Goal: Task Accomplishment & Management: Use online tool/utility

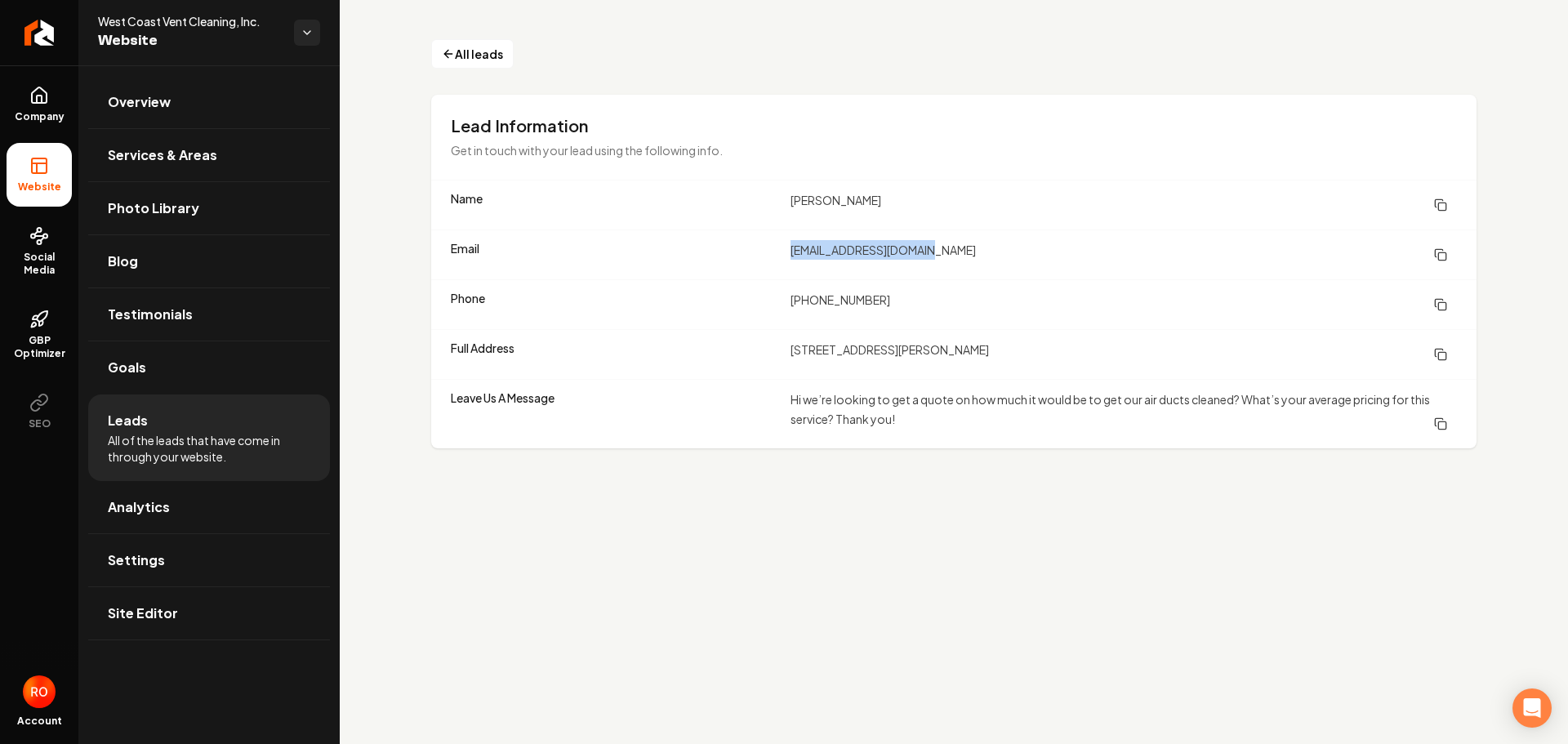
drag, startPoint x: 788, startPoint y: 251, endPoint x: 928, endPoint y: 250, distance: 140.0
click at [928, 250] on div "Email [EMAIL_ADDRESS][DOMAIN_NAME]" at bounding box center [954, 254] width 1046 height 50
copy dd "[EMAIL_ADDRESS][DOMAIN_NAME]"
drag, startPoint x: 784, startPoint y: 200, endPoint x: 850, endPoint y: 200, distance: 66.0
click at [850, 200] on div "Name [PERSON_NAME]" at bounding box center [954, 204] width 1046 height 49
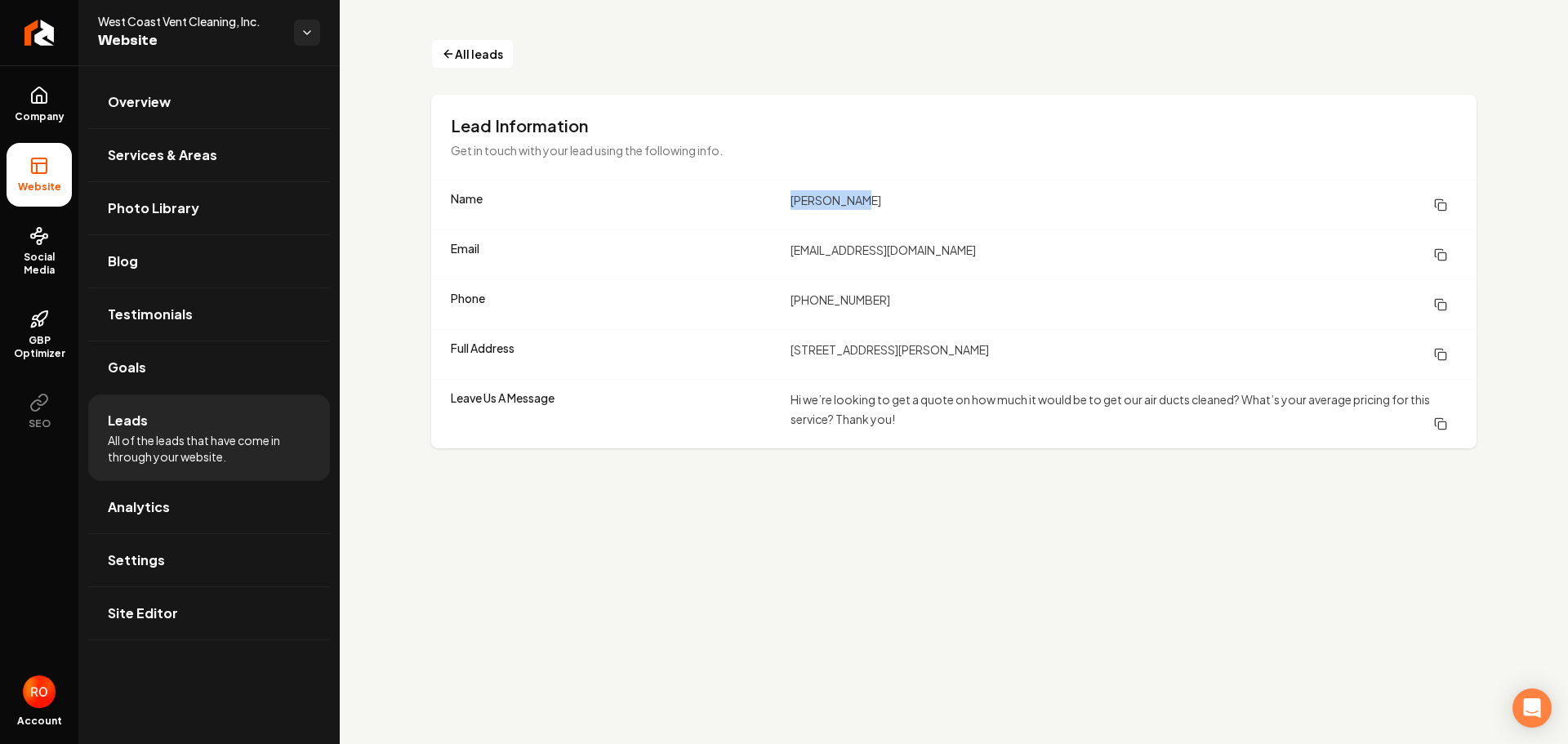
copy div "[PERSON_NAME]"
click at [148, 503] on span "Analytics" at bounding box center [139, 507] width 62 height 20
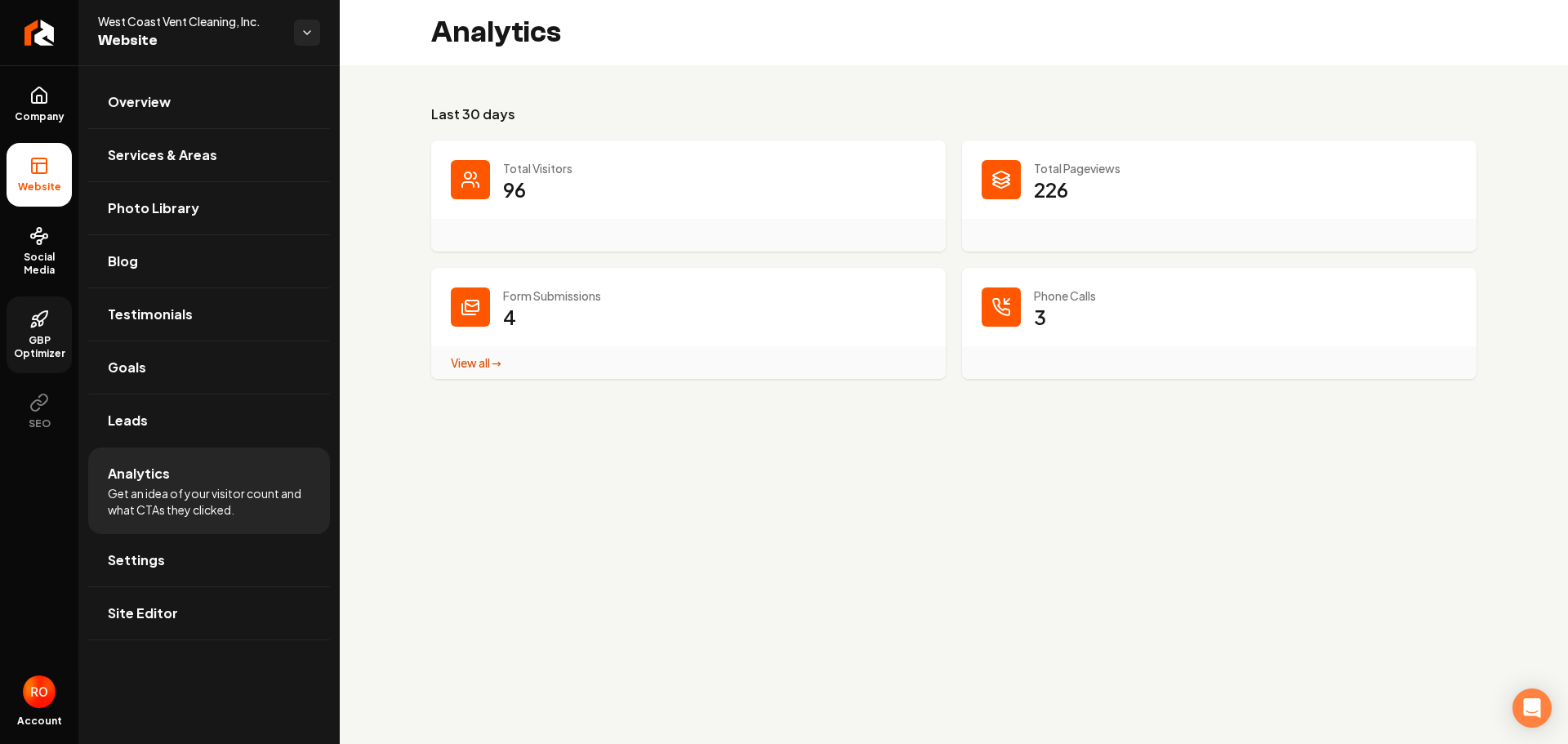
click at [23, 341] on span "GBP Optimizer" at bounding box center [38, 347] width 65 height 26
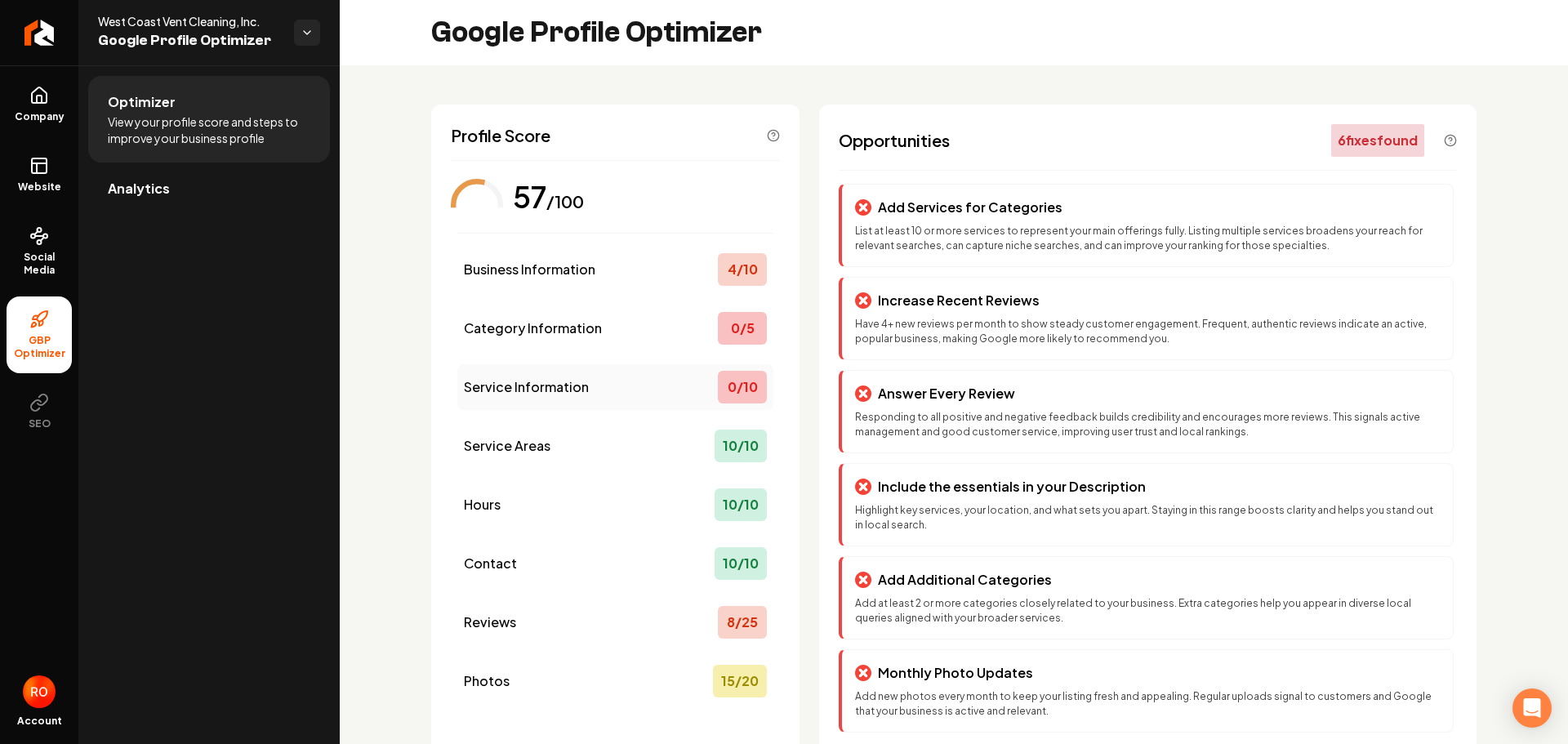
click at [728, 389] on div "0 / 10" at bounding box center [742, 387] width 49 height 33
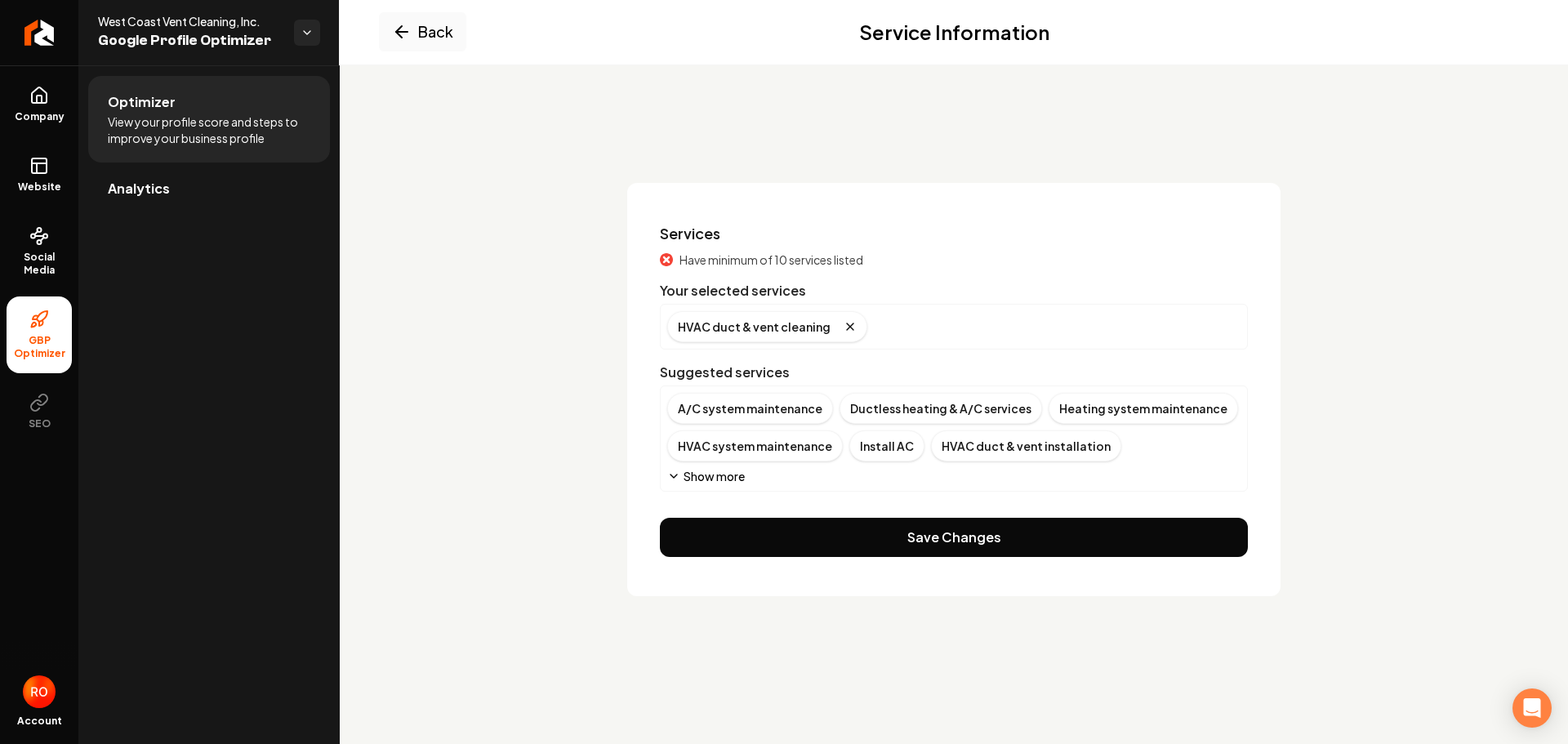
click at [699, 477] on button "Show more" at bounding box center [706, 476] width 78 height 16
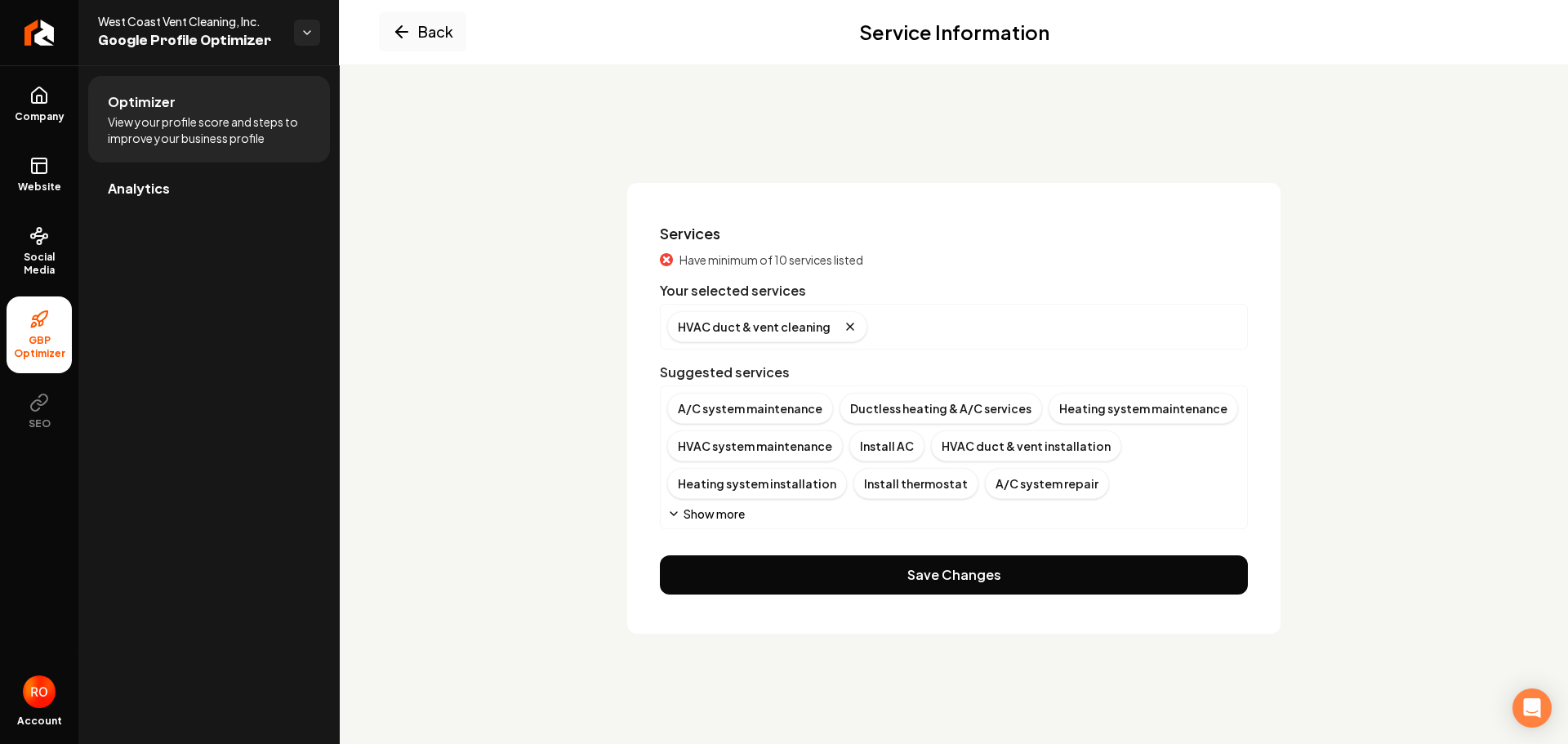
click at [709, 517] on button "Show more" at bounding box center [706, 513] width 78 height 16
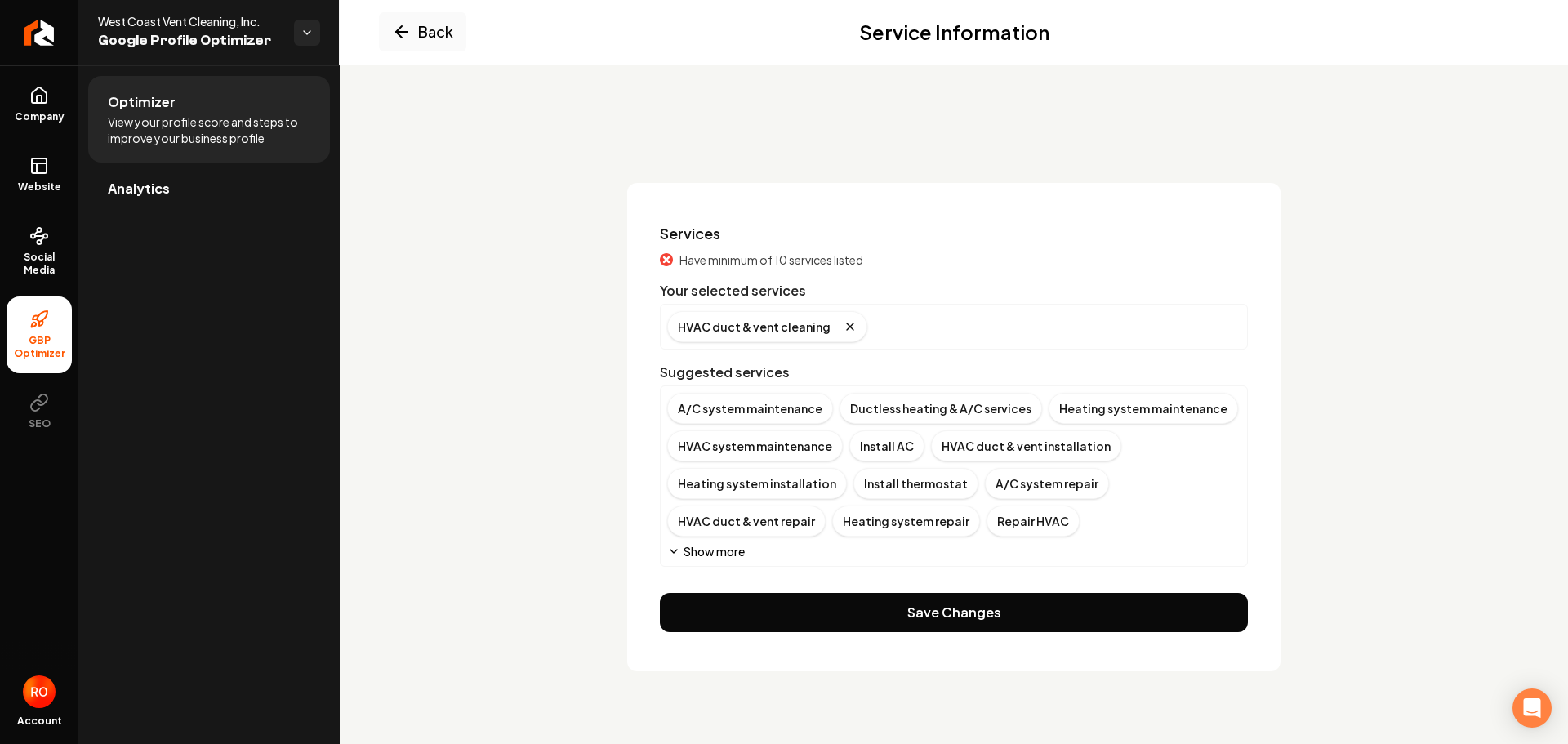
click at [711, 550] on button "Show more" at bounding box center [706, 551] width 78 height 16
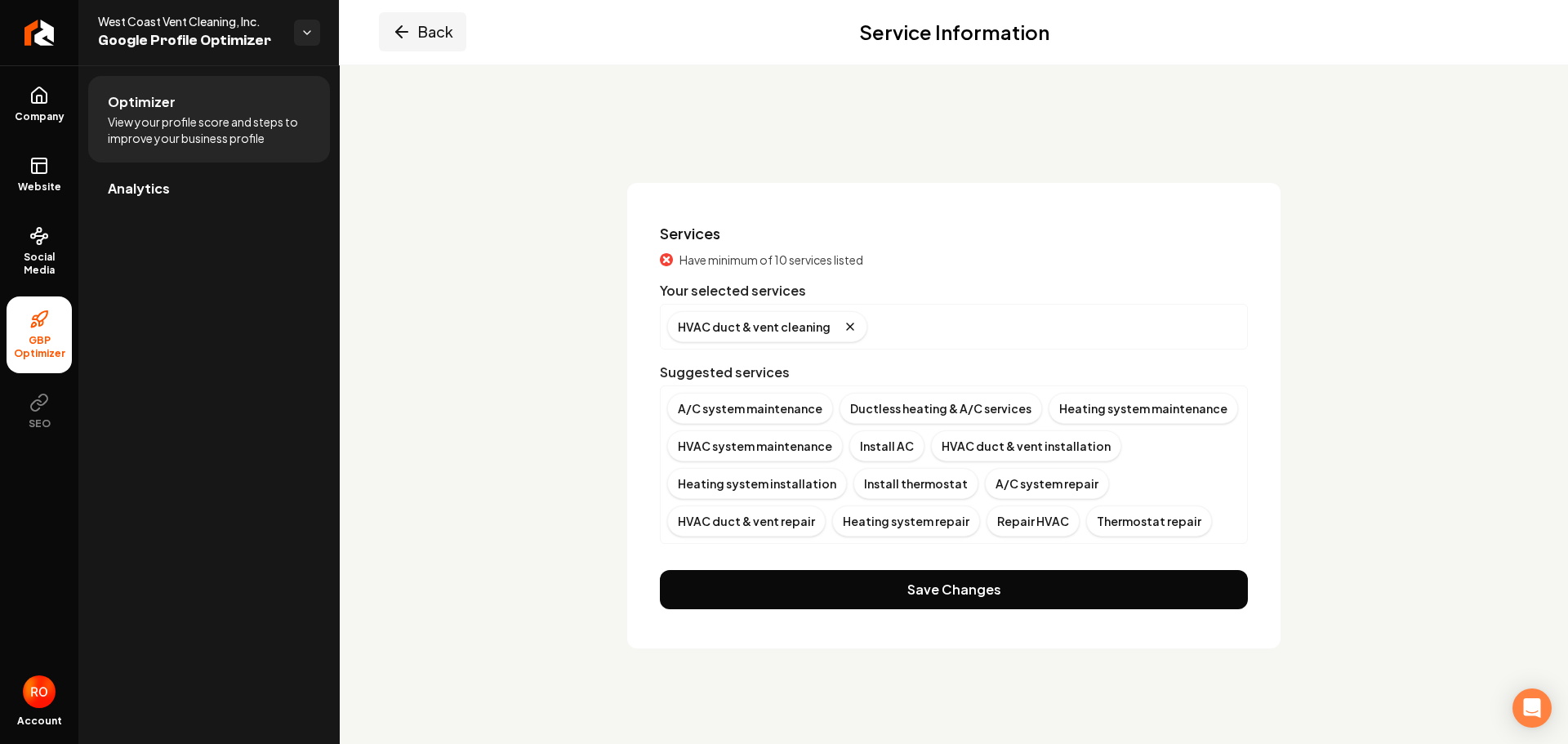
click at [437, 24] on button "Back" at bounding box center [423, 32] width 87 height 39
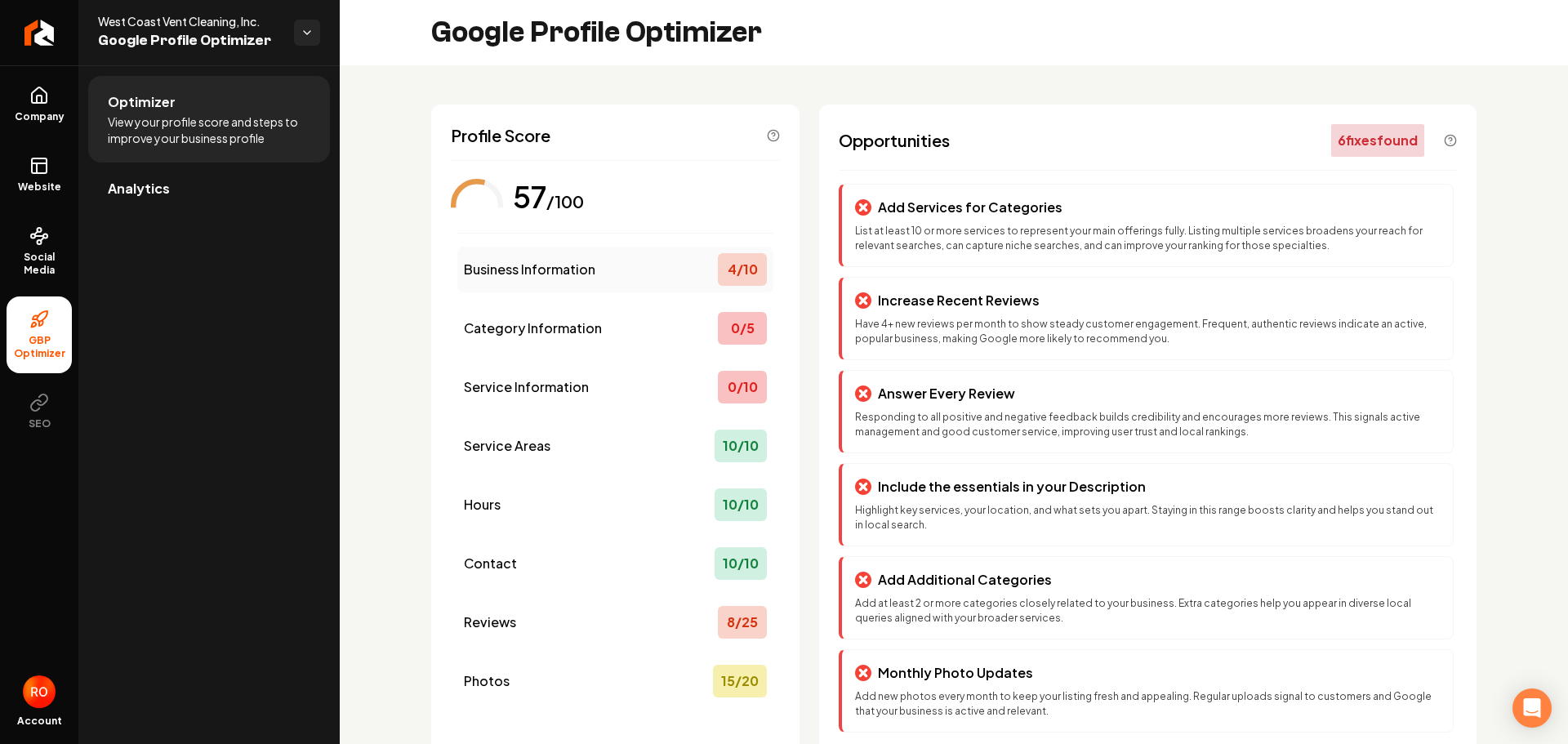
click at [742, 274] on div "4 / 10" at bounding box center [742, 269] width 49 height 33
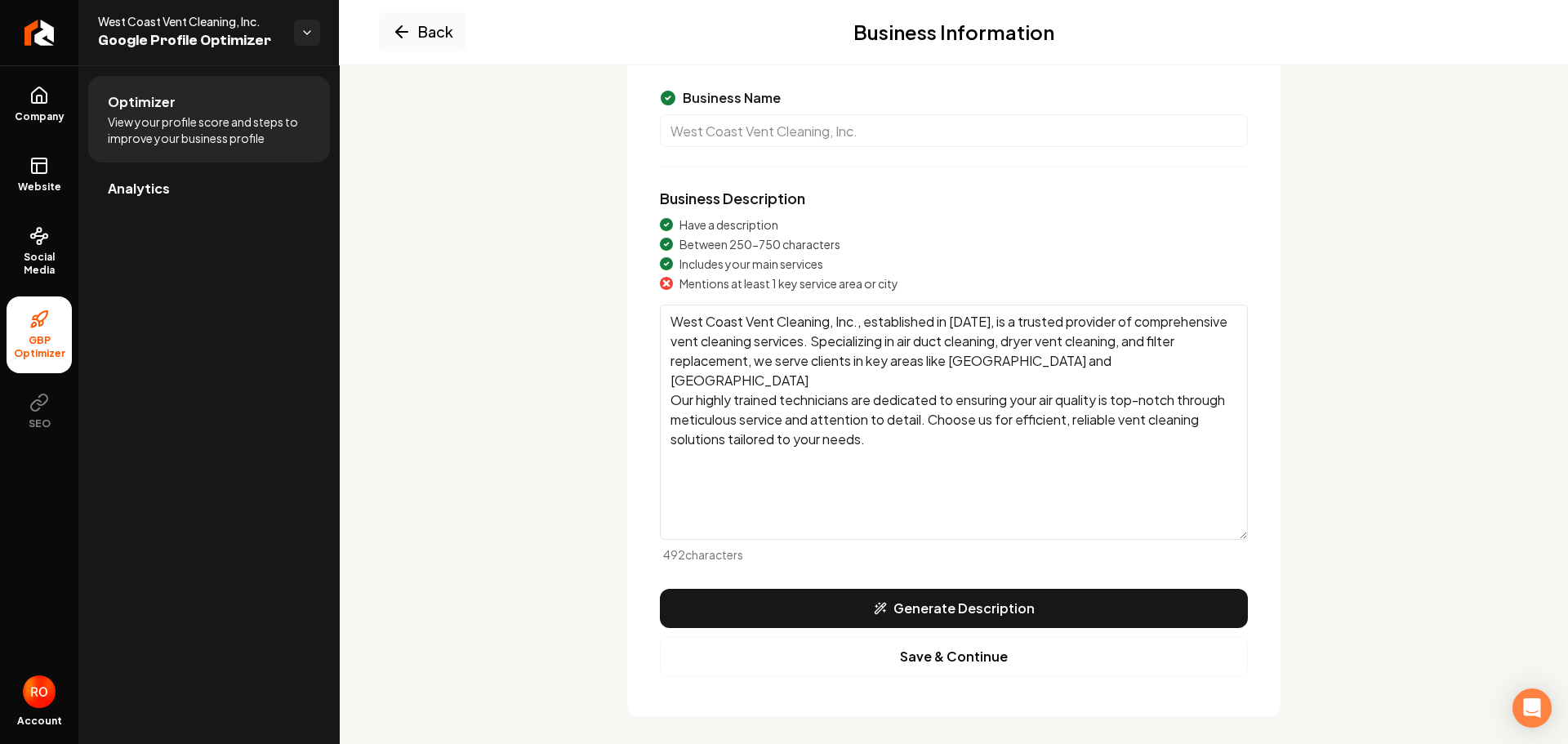
scroll to position [145, 0]
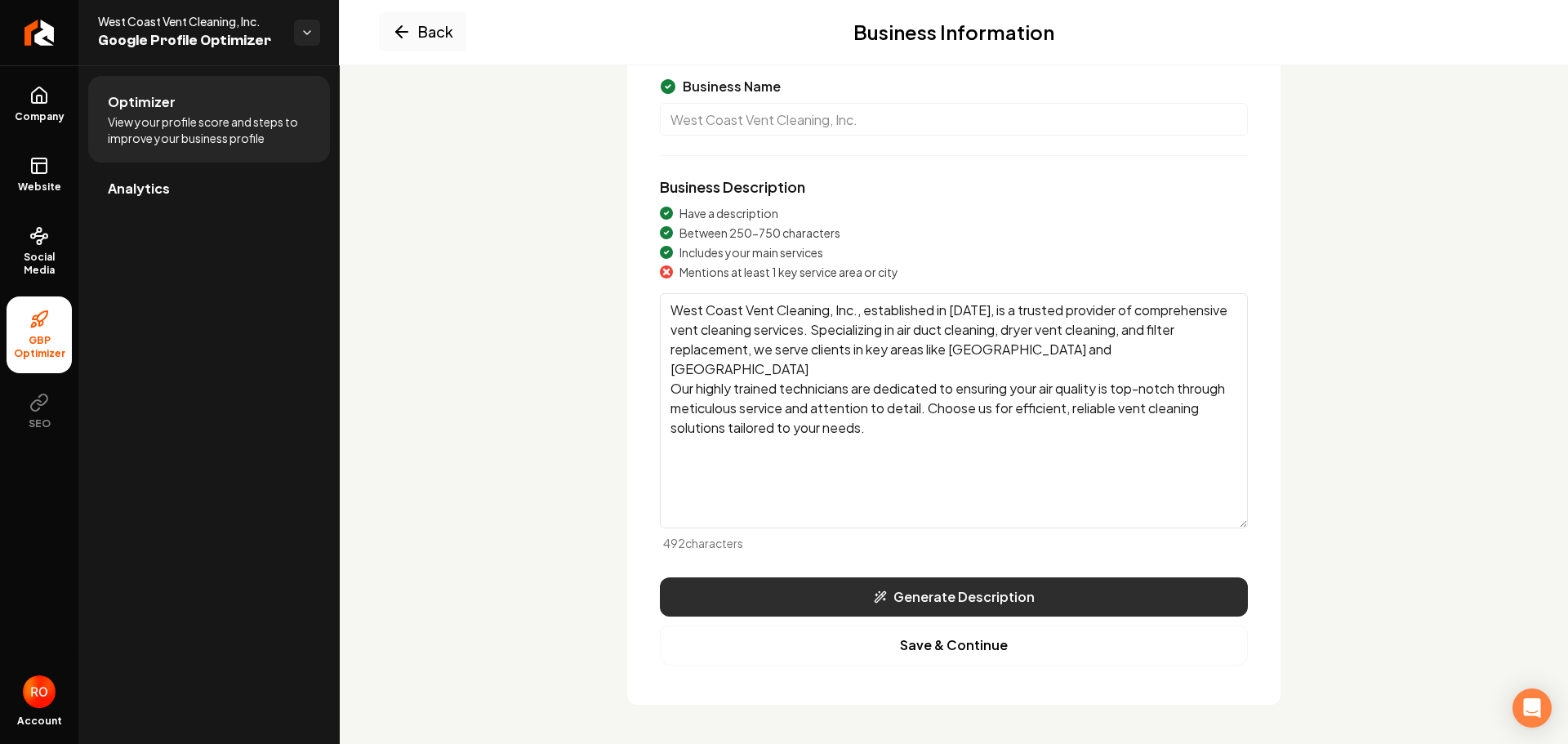
click at [973, 599] on button "Generate Description" at bounding box center [954, 597] width 588 height 39
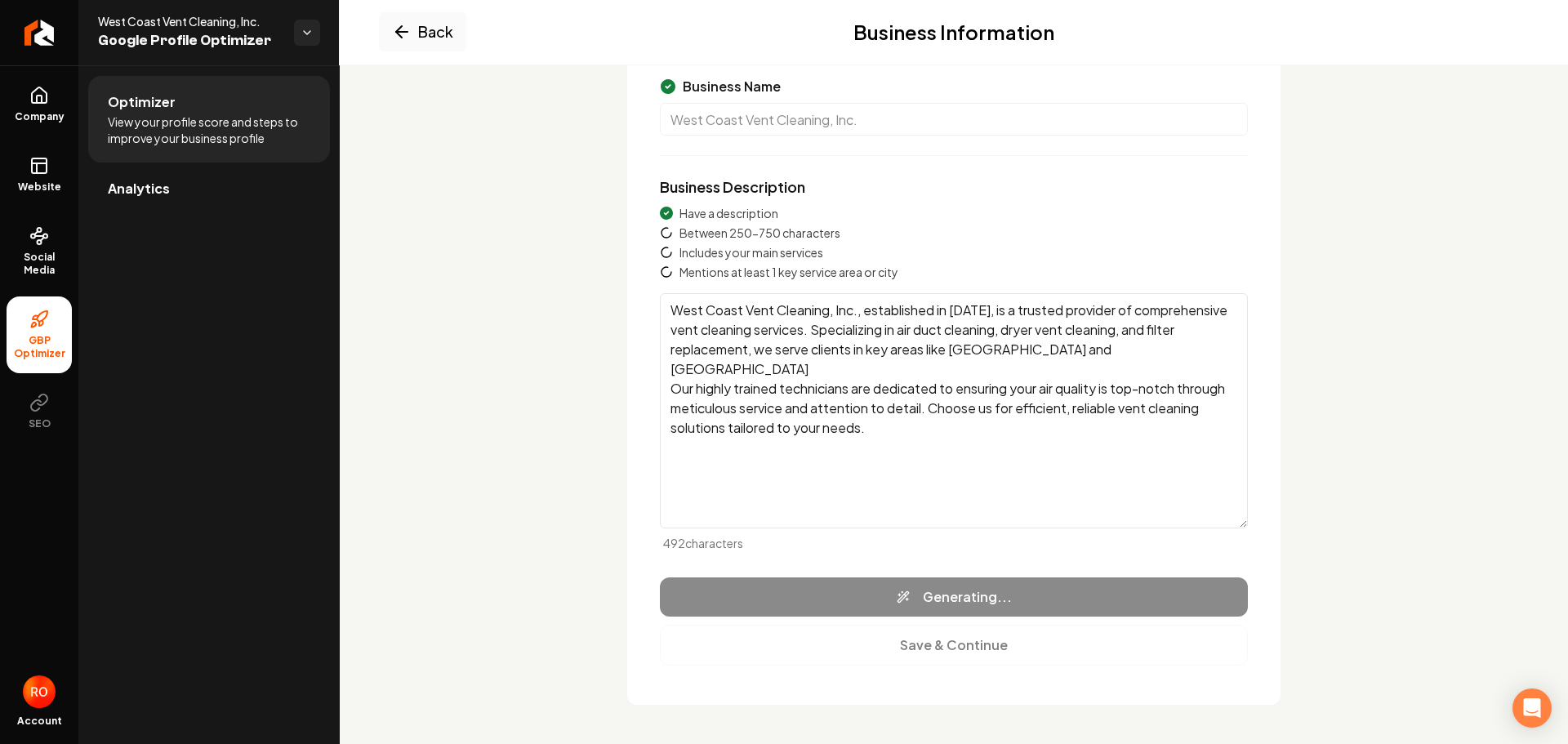
type textarea "West Coast Vent Cleaning, Inc., established in [DATE], delivers specialized ven…"
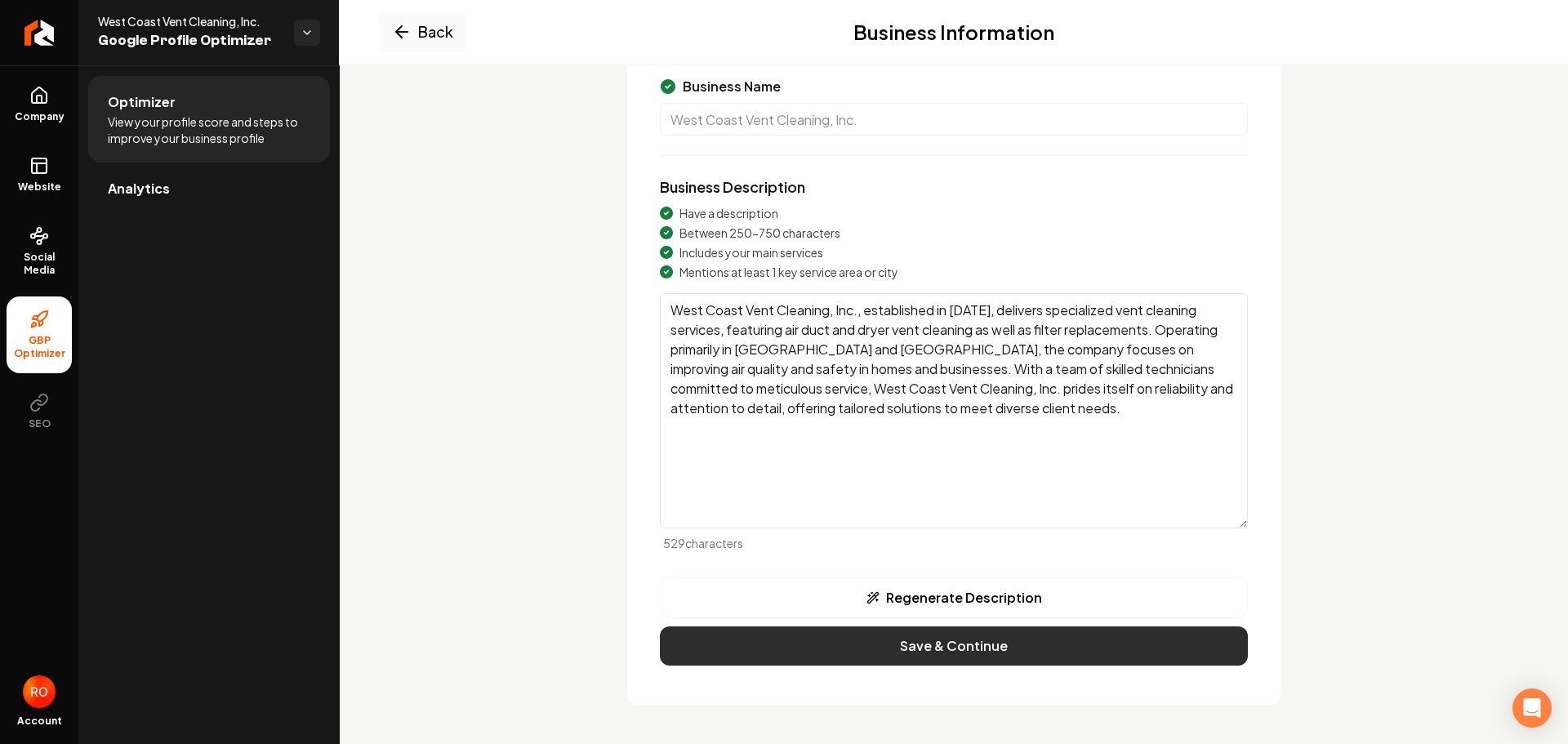
click at [955, 650] on button "Save & Continue" at bounding box center [954, 646] width 588 height 39
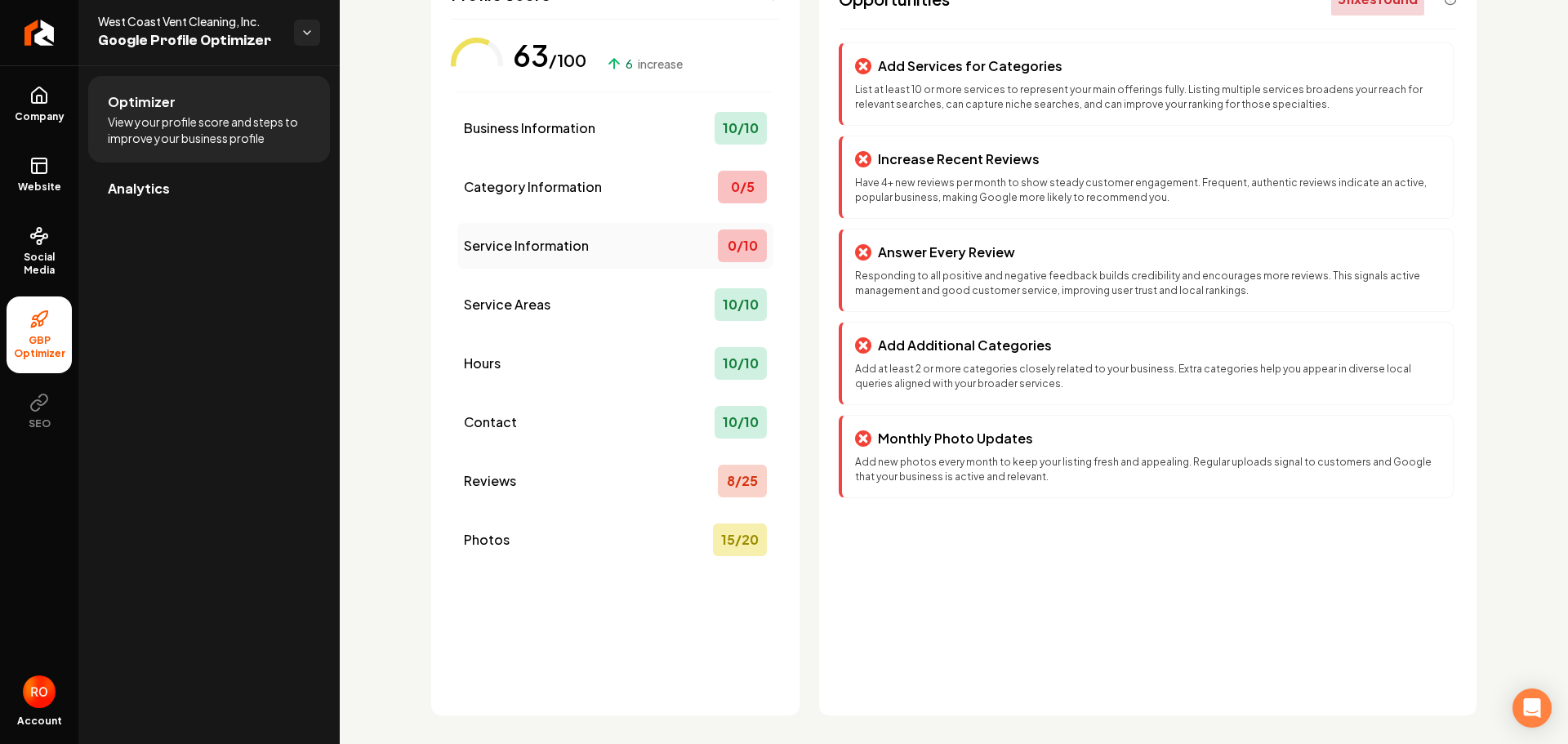
scroll to position [151, 0]
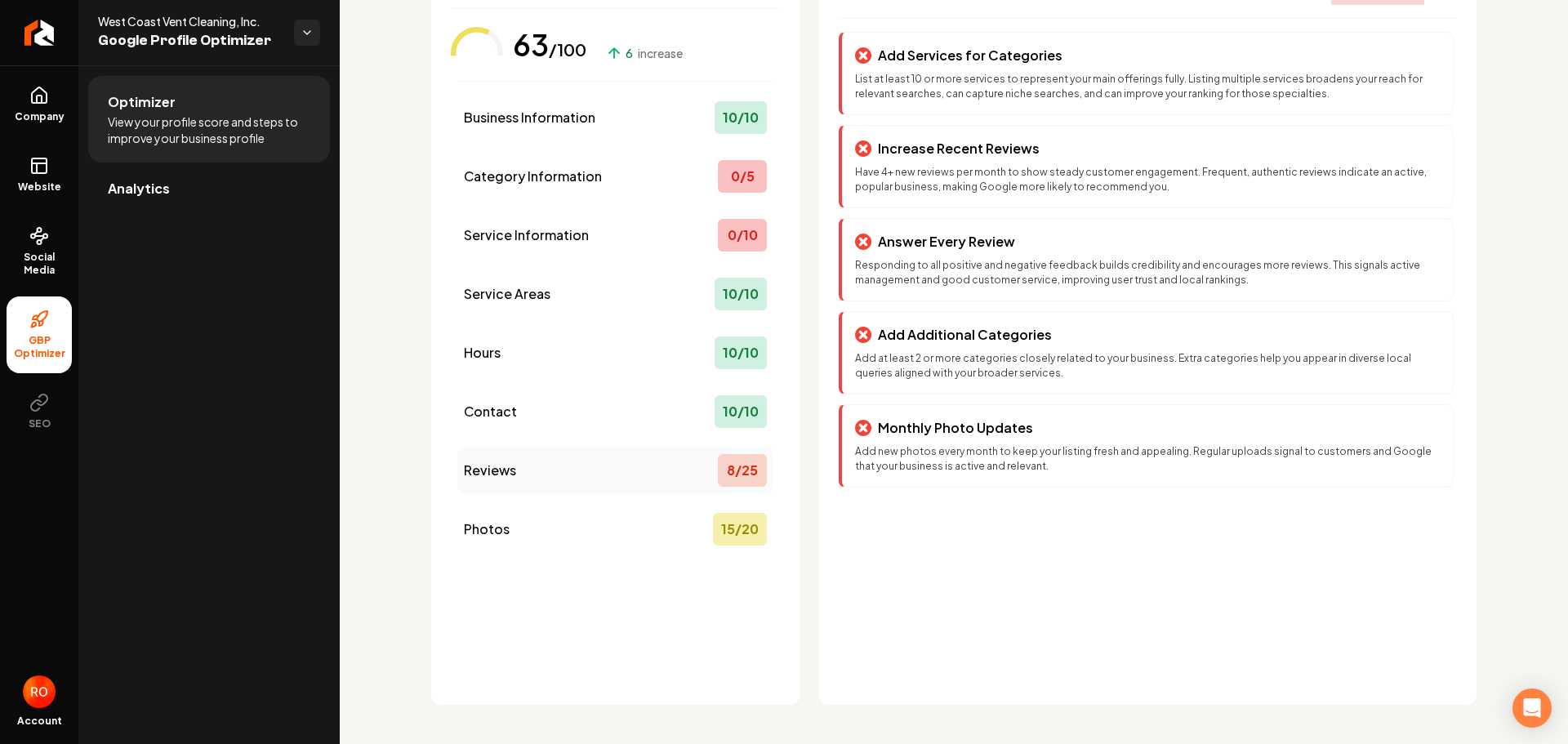
click at [736, 472] on div "8 / 25" at bounding box center [742, 470] width 49 height 33
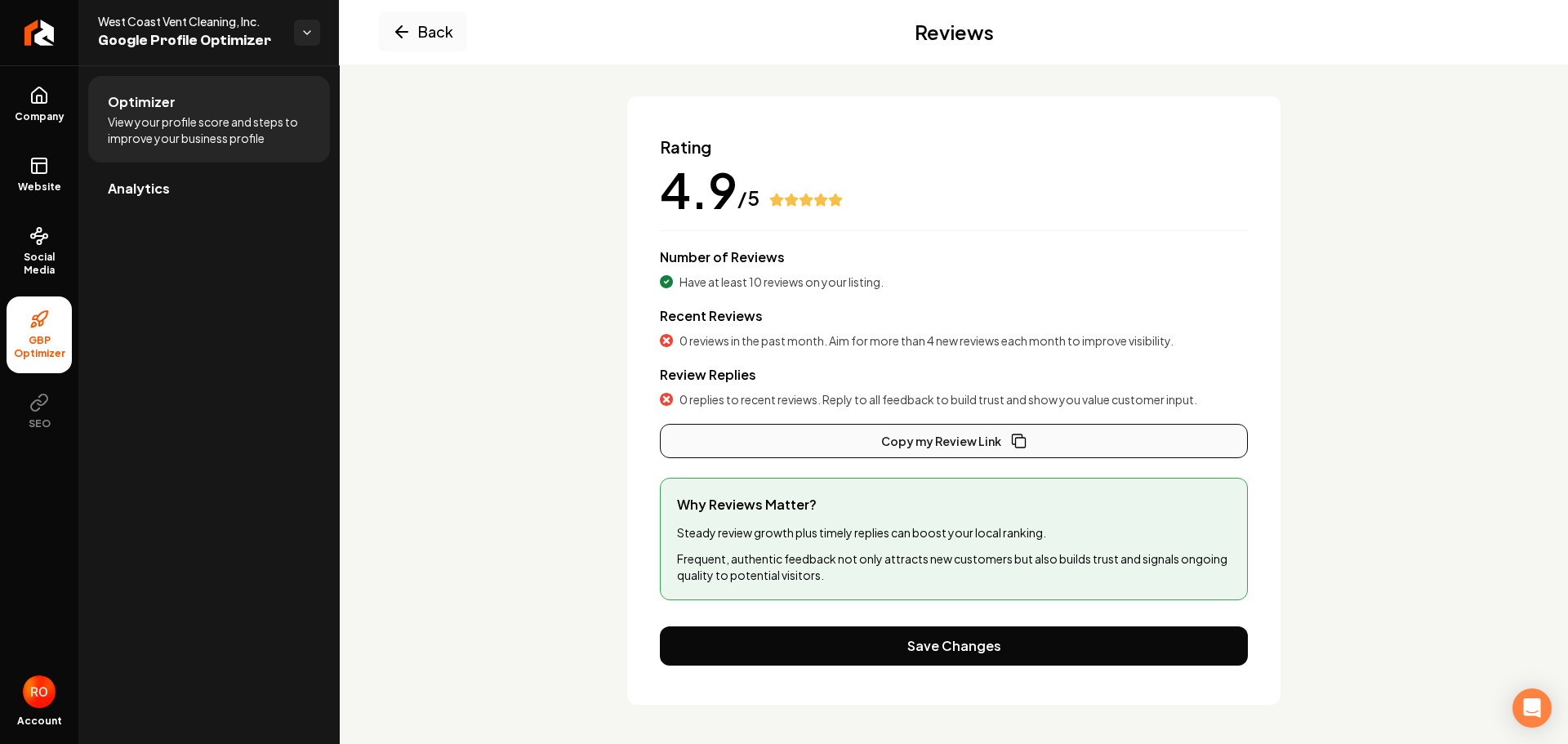
click at [927, 437] on button "Copy my Review Link" at bounding box center [954, 441] width 588 height 34
